Goal: Navigation & Orientation: Find specific page/section

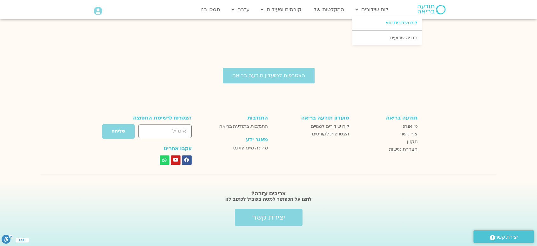
click at [392, 20] on link "לוח שידורים יומי" at bounding box center [387, 23] width 70 height 15
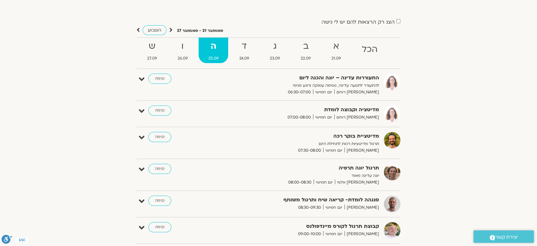
scroll to position [33, 0]
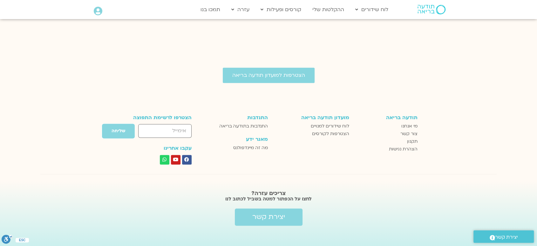
scroll to position [1109, 0]
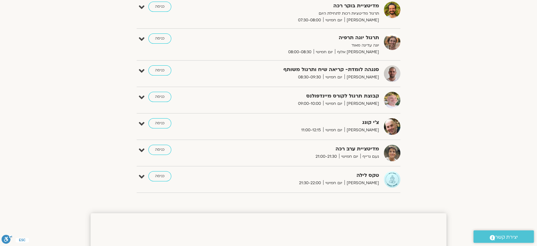
scroll to position [175, 0]
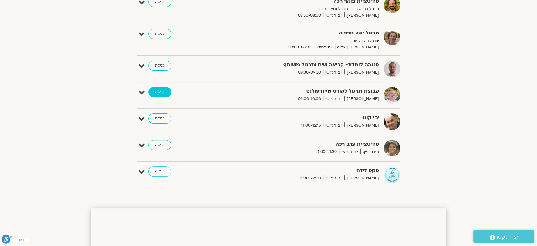
click at [159, 91] on link "כניסה" at bounding box center [160, 92] width 23 height 10
